Goal: Information Seeking & Learning: Learn about a topic

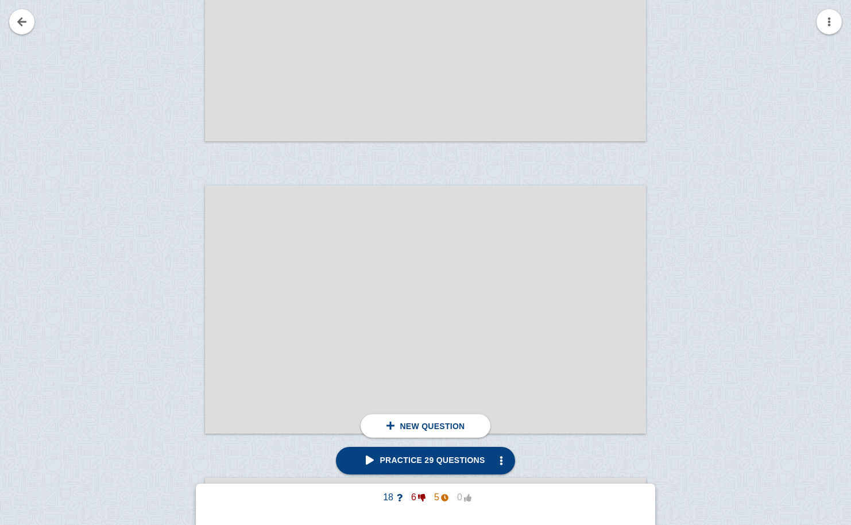
scroll to position [1271, 0]
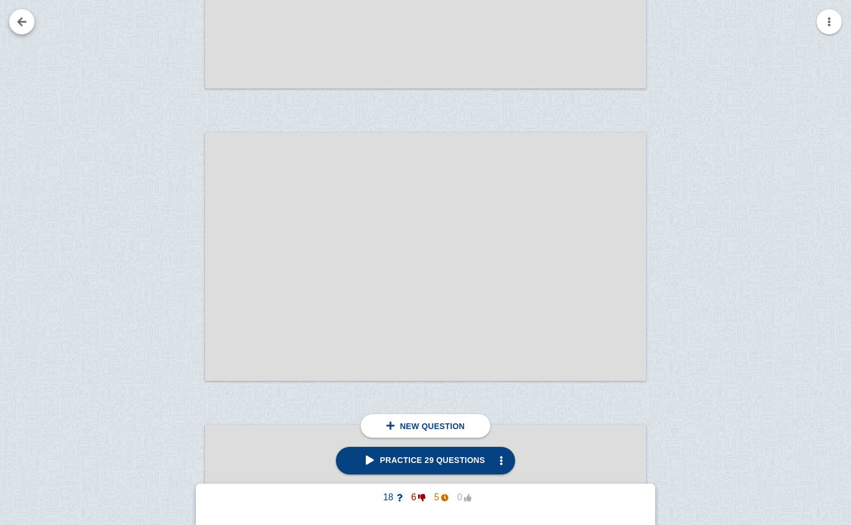
click at [22, 22] on link at bounding box center [21, 21] width 25 height 25
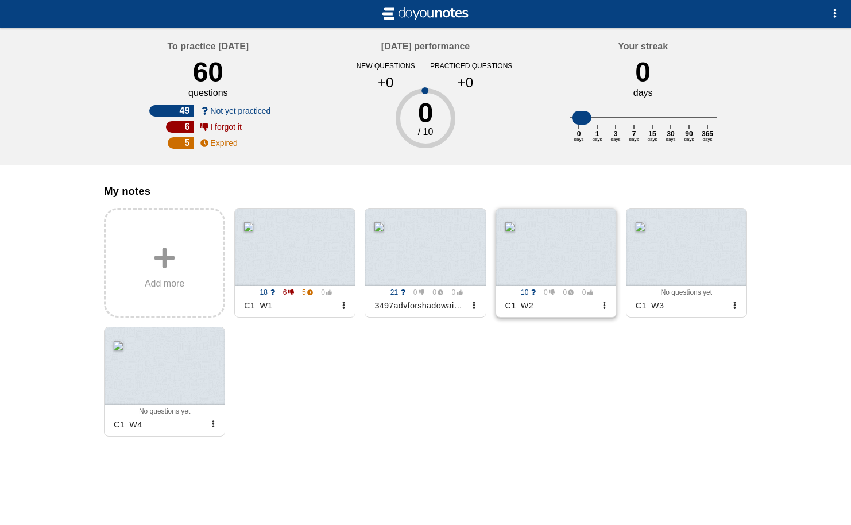
click at [564, 242] on div at bounding box center [556, 247] width 120 height 78
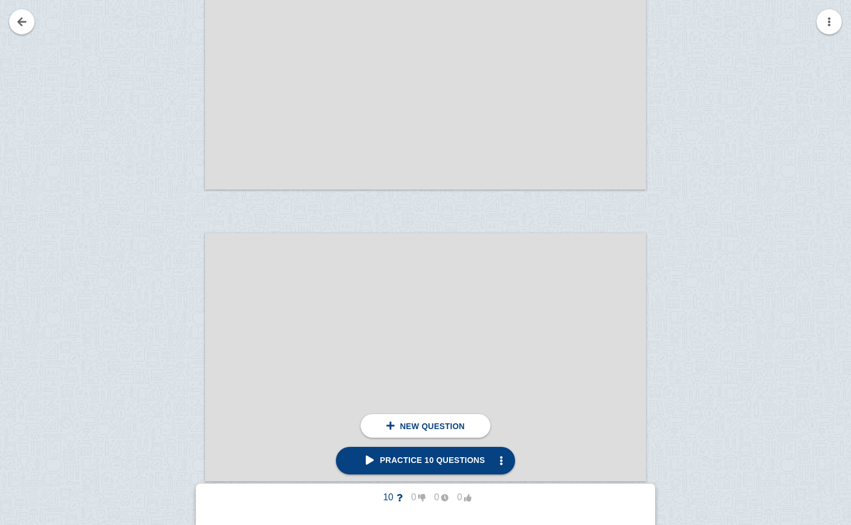
scroll to position [10233, 0]
click at [157, 253] on div at bounding box center [166, 362] width 77 height 248
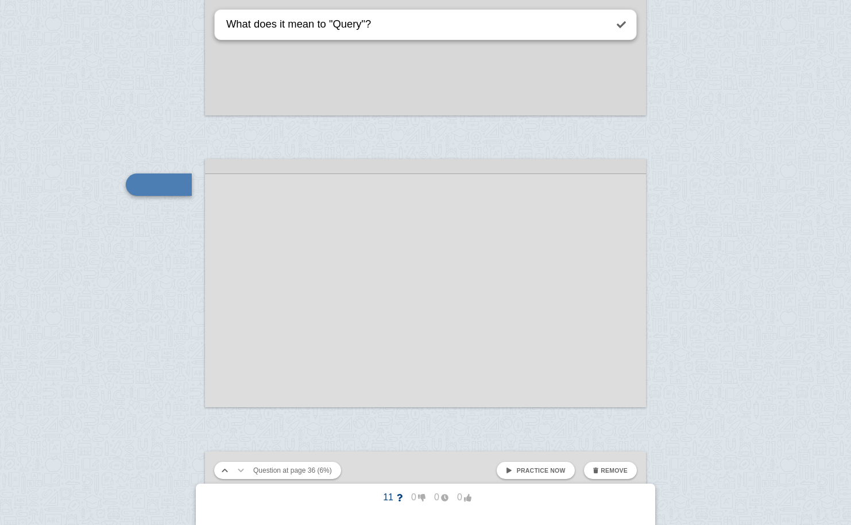
type textarea "What does it mean to "Query"?"
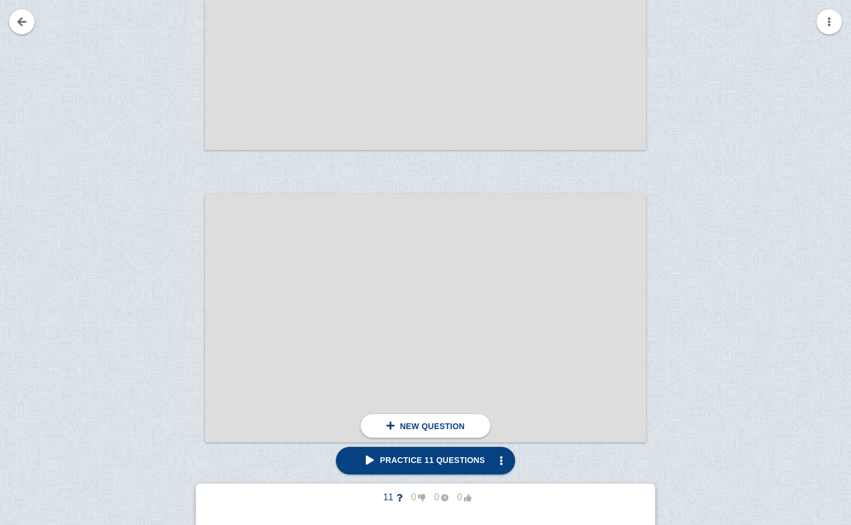
scroll to position [10562, 0]
click at [178, 256] on div at bounding box center [166, 326] width 77 height 248
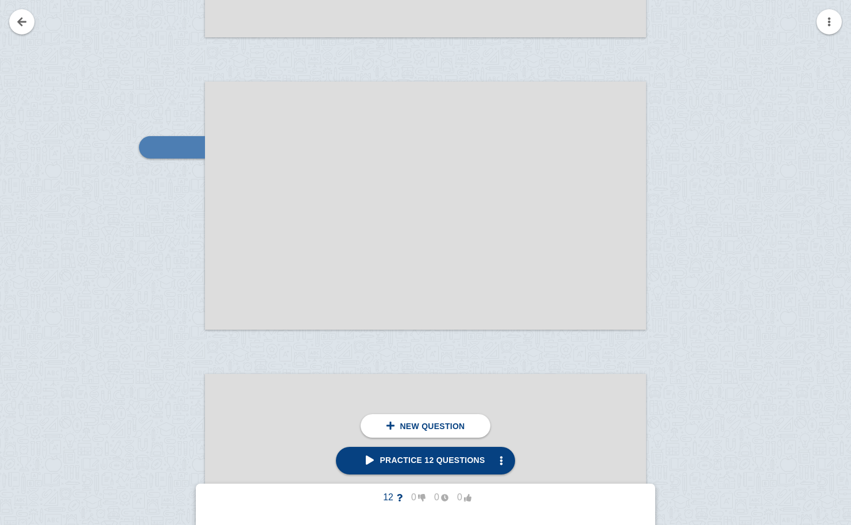
scroll to position [10673, 0]
click at [162, 134] on div at bounding box center [172, 145] width 66 height 22
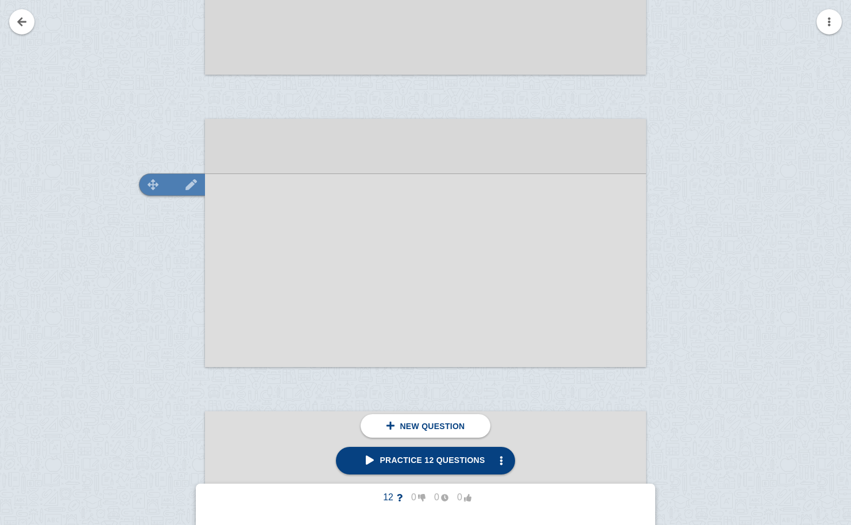
click at [184, 189] on img at bounding box center [191, 184] width 28 height 11
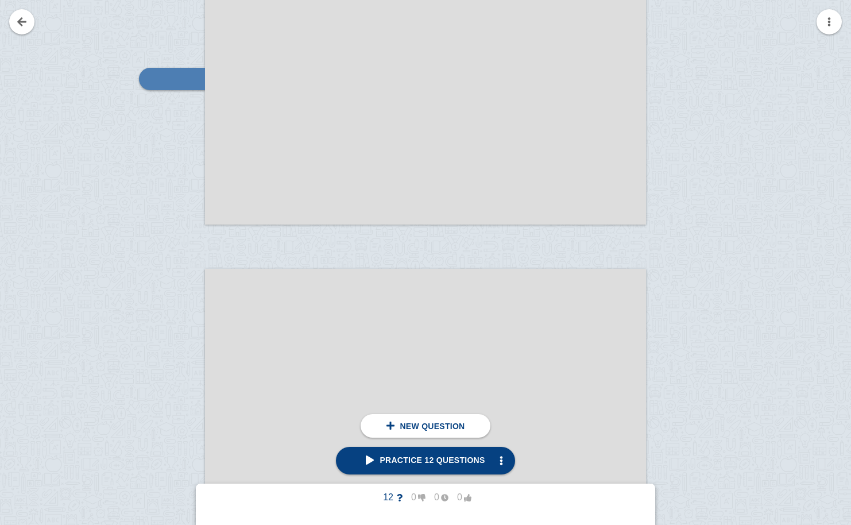
scroll to position [11075, 0]
click at [159, 74] on img at bounding box center [154, 72] width 28 height 11
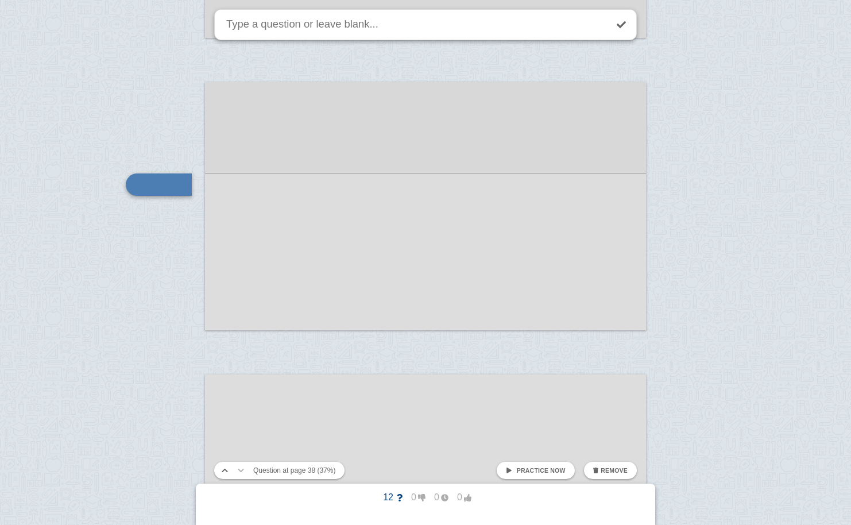
click at [612, 470] on span "Remove" at bounding box center [614, 470] width 27 height 7
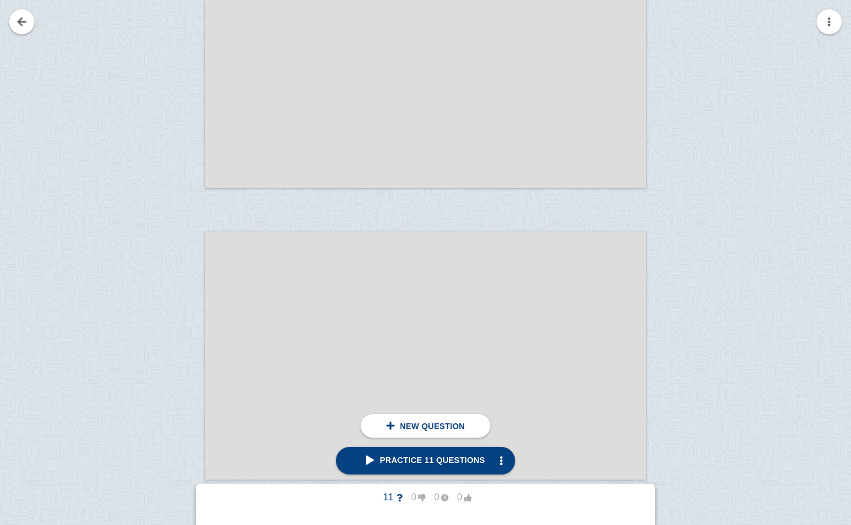
scroll to position [11716, 0]
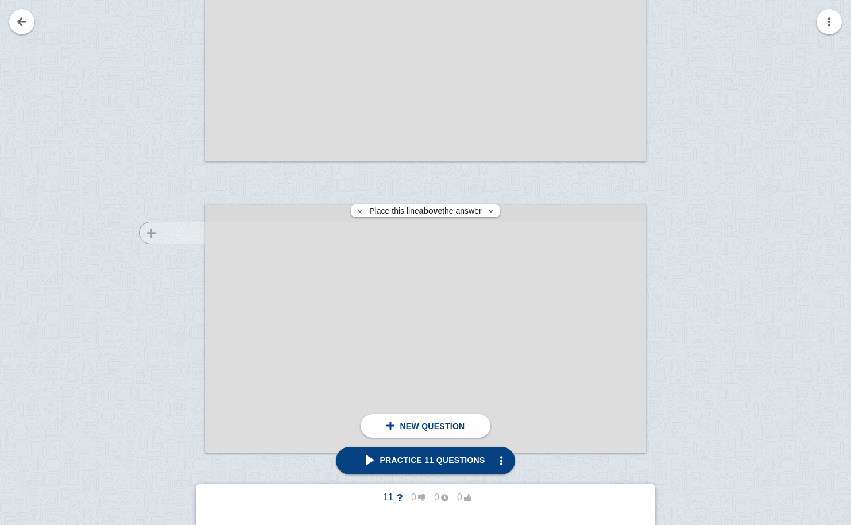
click at [162, 233] on div at bounding box center [166, 340] width 77 height 248
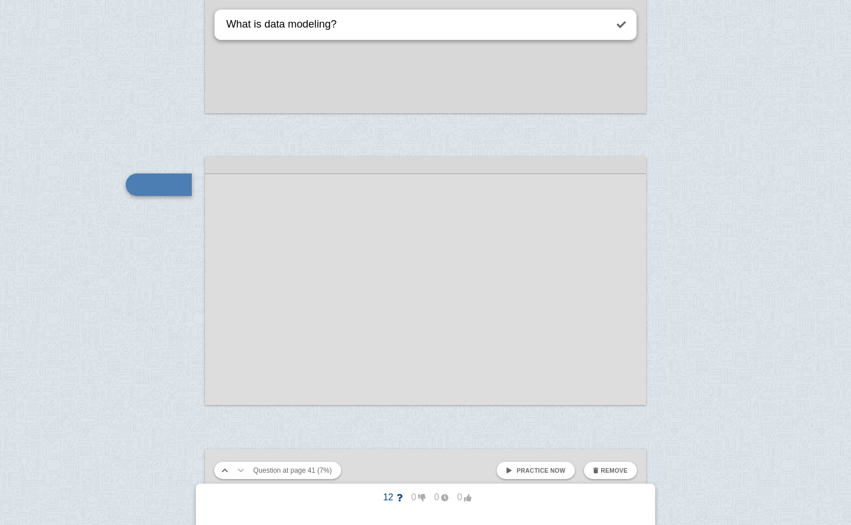
type textarea "What is data modeling?"
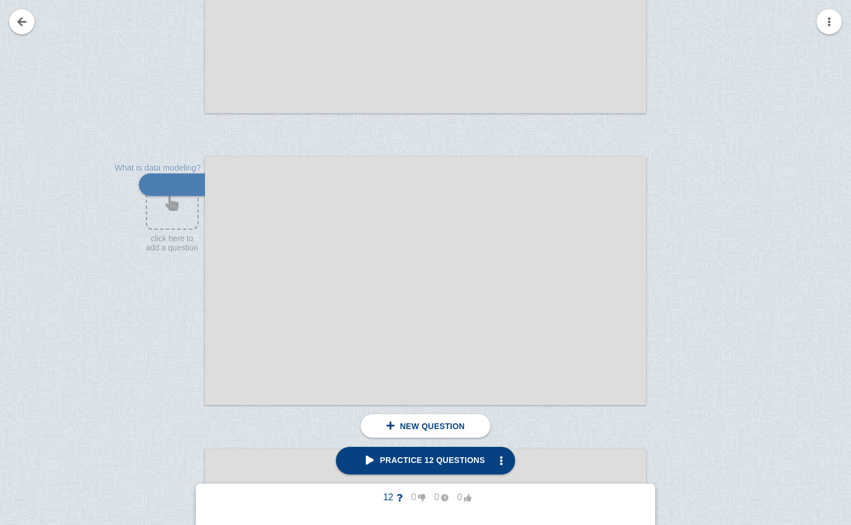
scroll to position [12119, 0]
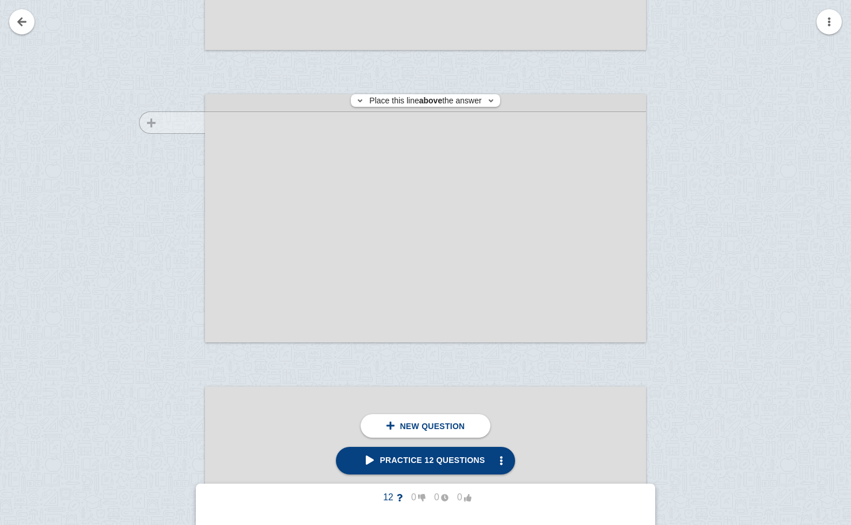
click at [174, 122] on div at bounding box center [166, 229] width 77 height 248
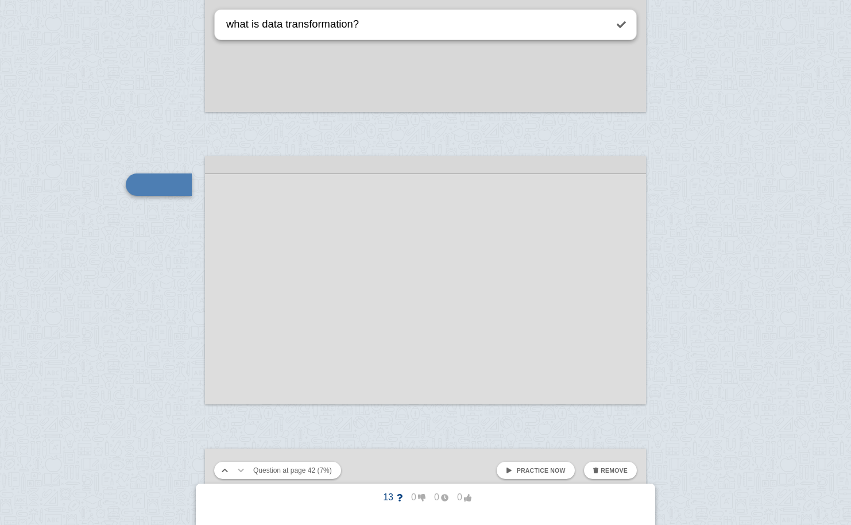
type textarea "what is data transformation?"
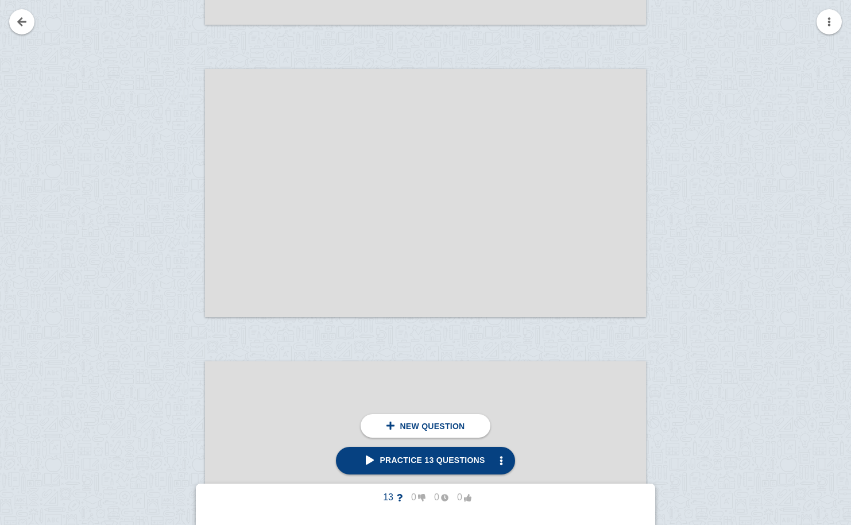
scroll to position [14183, 0]
click at [141, 221] on div at bounding box center [166, 209] width 77 height 248
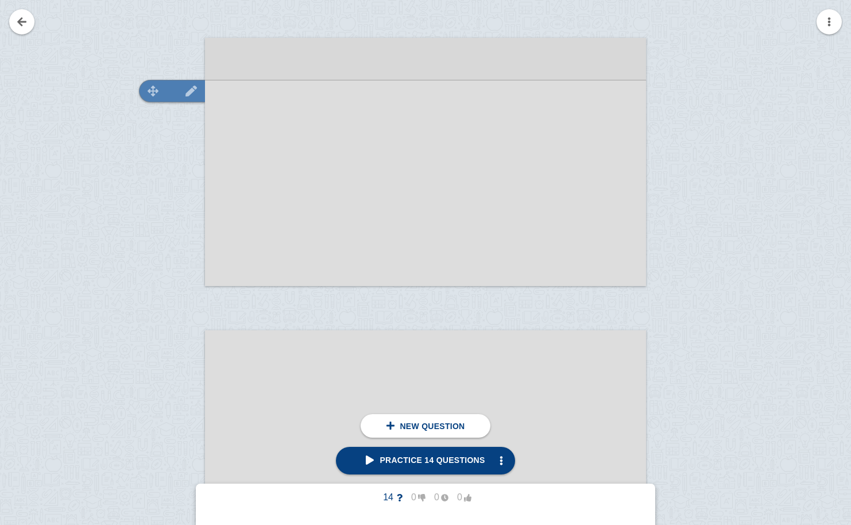
click at [188, 92] on img at bounding box center [191, 91] width 28 height 11
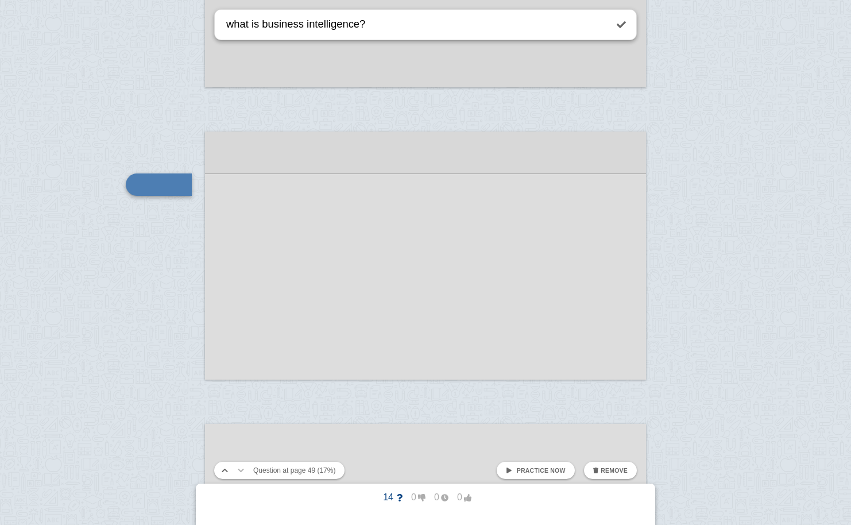
type textarea "what is business intelligence?"
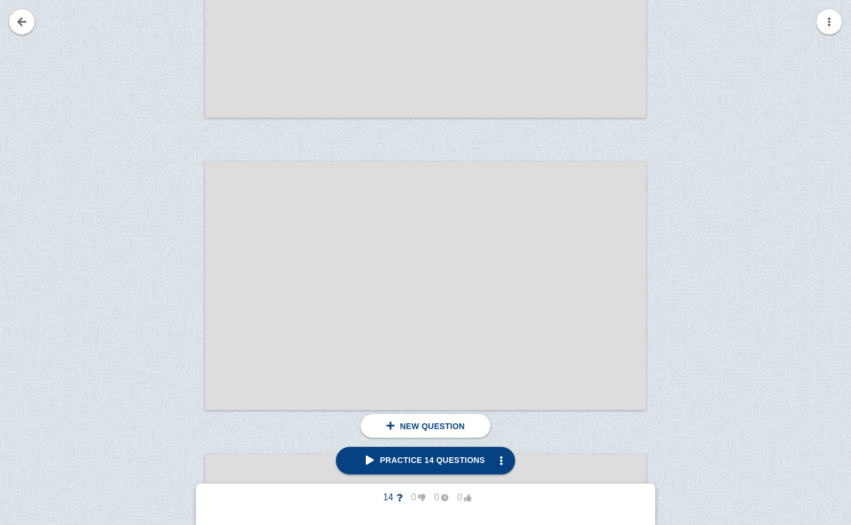
scroll to position [15519, 0]
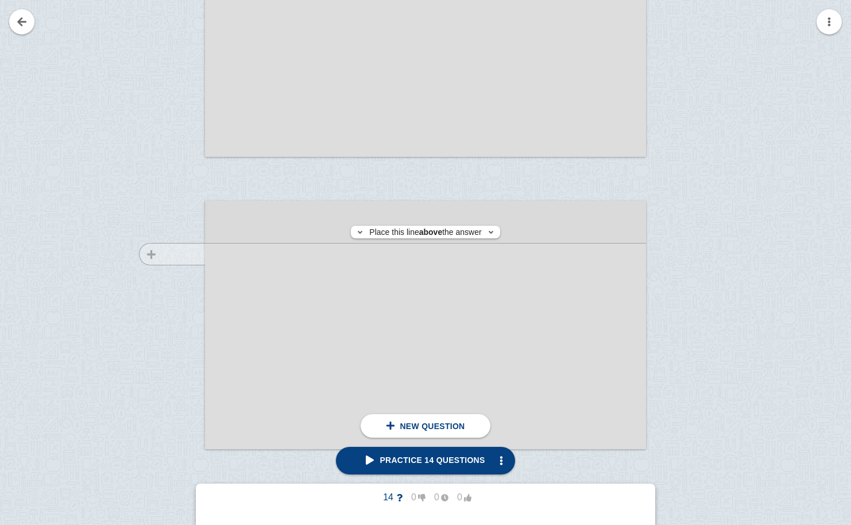
click at [168, 254] on div at bounding box center [166, 336] width 77 height 248
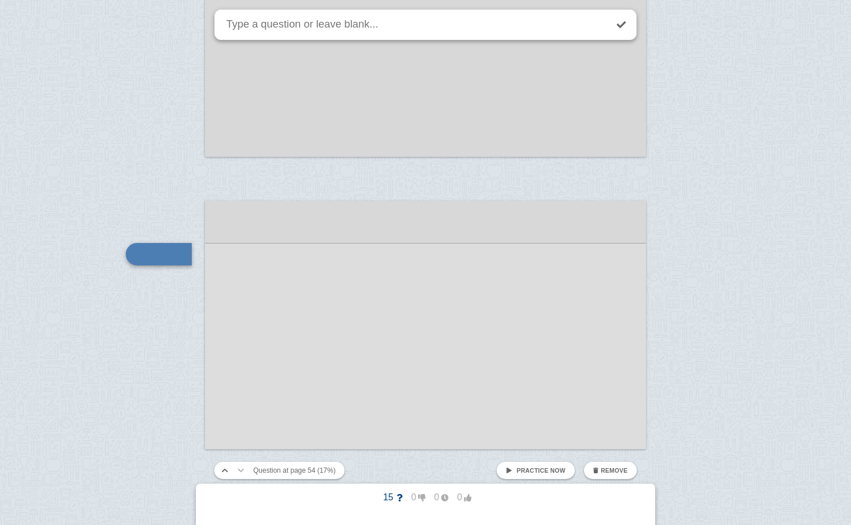
scroll to position [15588, 0]
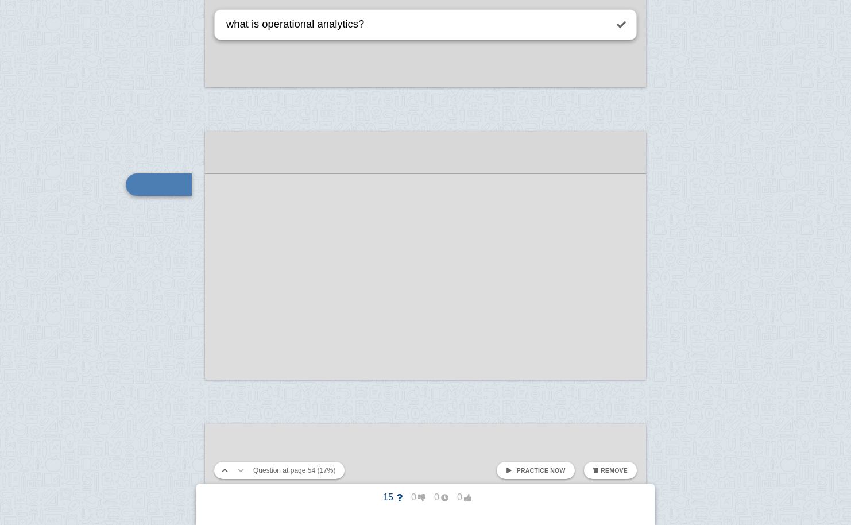
type textarea "what is operational analytics?"
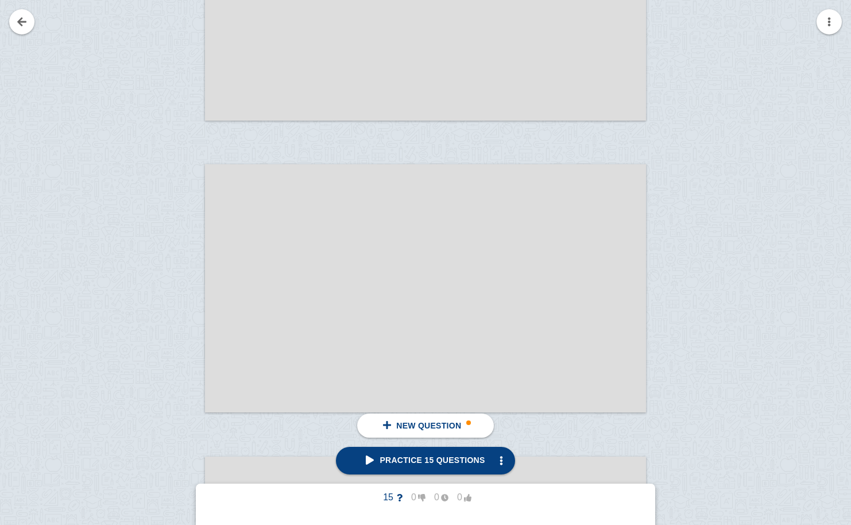
scroll to position [16140, 0]
